Goal: Task Accomplishment & Management: Complete application form

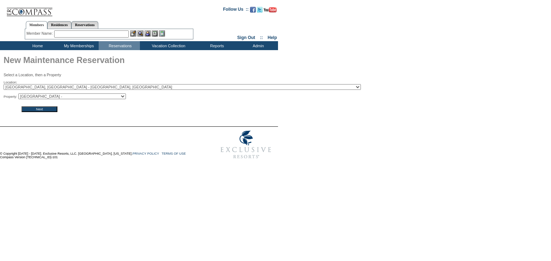
select select "9742"
click at [20, 94] on select "[GEOGRAPHIC_DATA] - [GEOGRAPHIC_DATA] -" at bounding box center [72, 97] width 108 height 6
click at [41, 111] on input "Next" at bounding box center [40, 110] width 36 height 6
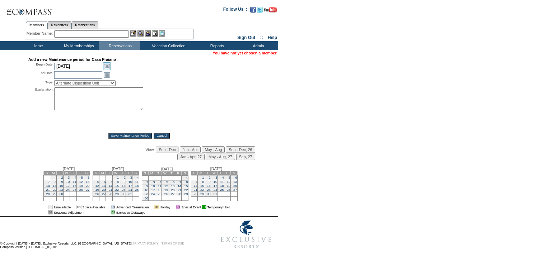
click at [107, 68] on link "Open the calendar popup." at bounding box center [107, 66] width 8 height 8
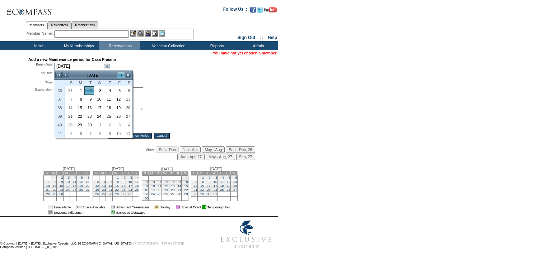
click at [121, 76] on link ">" at bounding box center [120, 75] width 7 height 7
click at [124, 76] on link ">>" at bounding box center [127, 75] width 7 height 7
click at [120, 75] on link ">" at bounding box center [120, 75] width 7 height 7
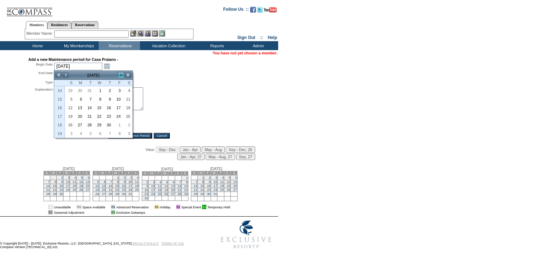
click at [120, 75] on link ">" at bounding box center [120, 75] width 7 height 7
click at [130, 115] on link "27" at bounding box center [127, 117] width 9 height 8
type input "2026-06-27"
type input "2026-06-28"
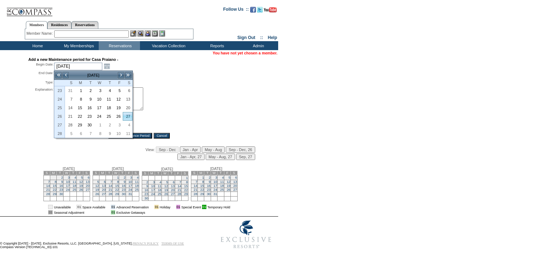
type input "6/27/2026"
type input "6/28/2026"
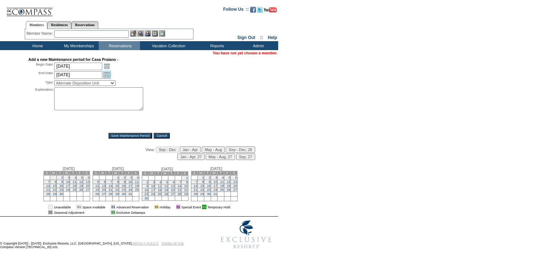
click at [107, 72] on link "Open the calendar popup." at bounding box center [107, 75] width 8 height 8
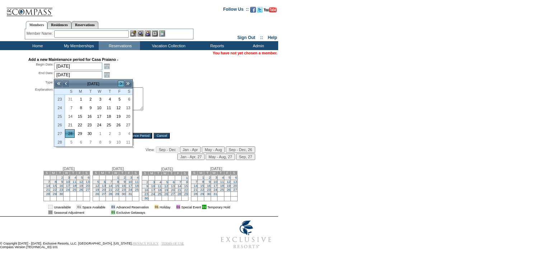
click at [121, 85] on link ">" at bounding box center [120, 83] width 7 height 7
click at [129, 99] on link "4" at bounding box center [127, 99] width 9 height 8
type input "2026-07-04"
type input "7/4/2026"
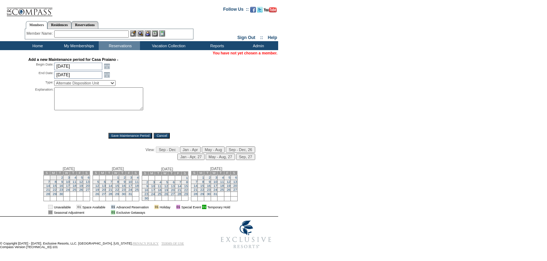
click at [88, 84] on select "Alternate Disposition Unit Business Hold Disposition Exclusive Alliance Partner…" at bounding box center [84, 83] width 61 height 6
select select "PropMaintVillaProgram"
click at [54, 81] on select "Alternate Disposition Unit Business Hold Disposition Exclusive Alliance Partner…" at bounding box center [84, 83] width 61 height 6
click at [66, 106] on textarea at bounding box center [98, 99] width 89 height 23
type textarea "back to partner"
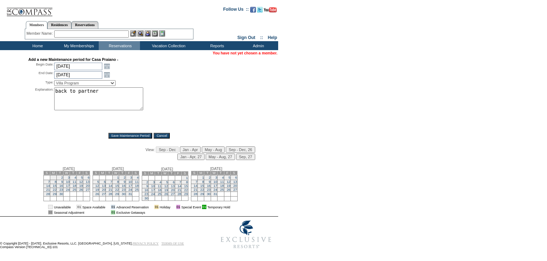
click at [123, 136] on input "Save Maintenance Period" at bounding box center [130, 136] width 44 height 6
